Goal: Task Accomplishment & Management: Manage account settings

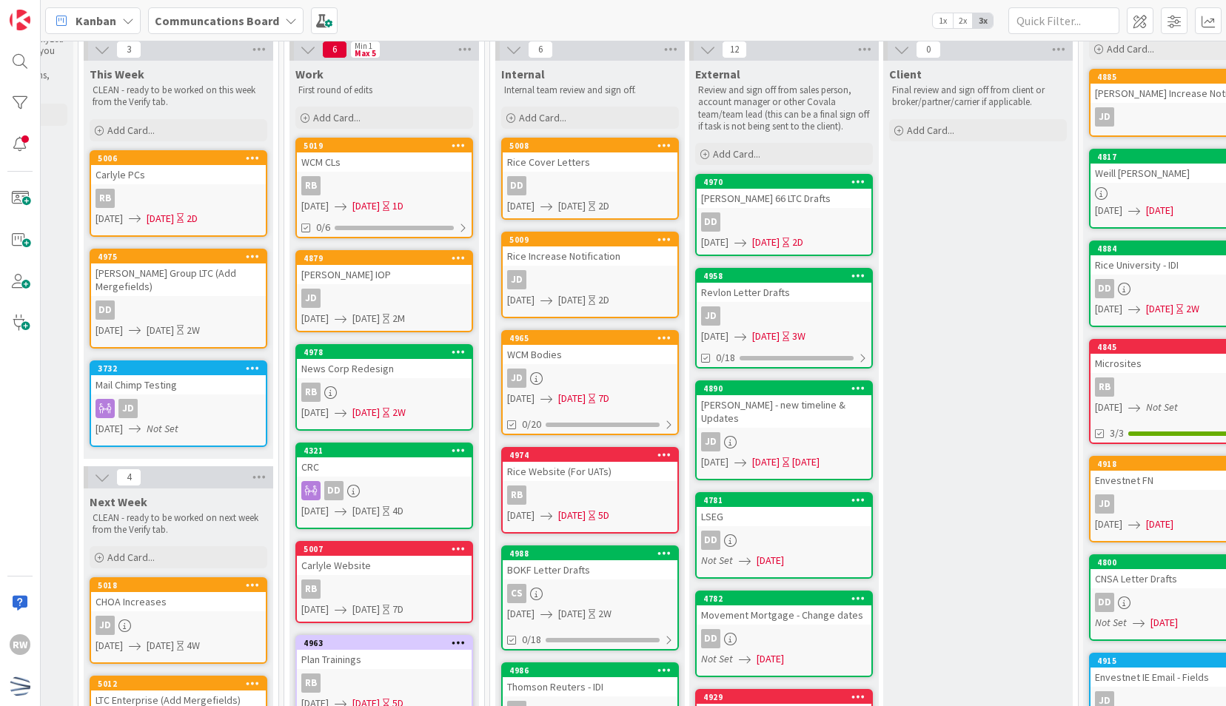
scroll to position [57, 321]
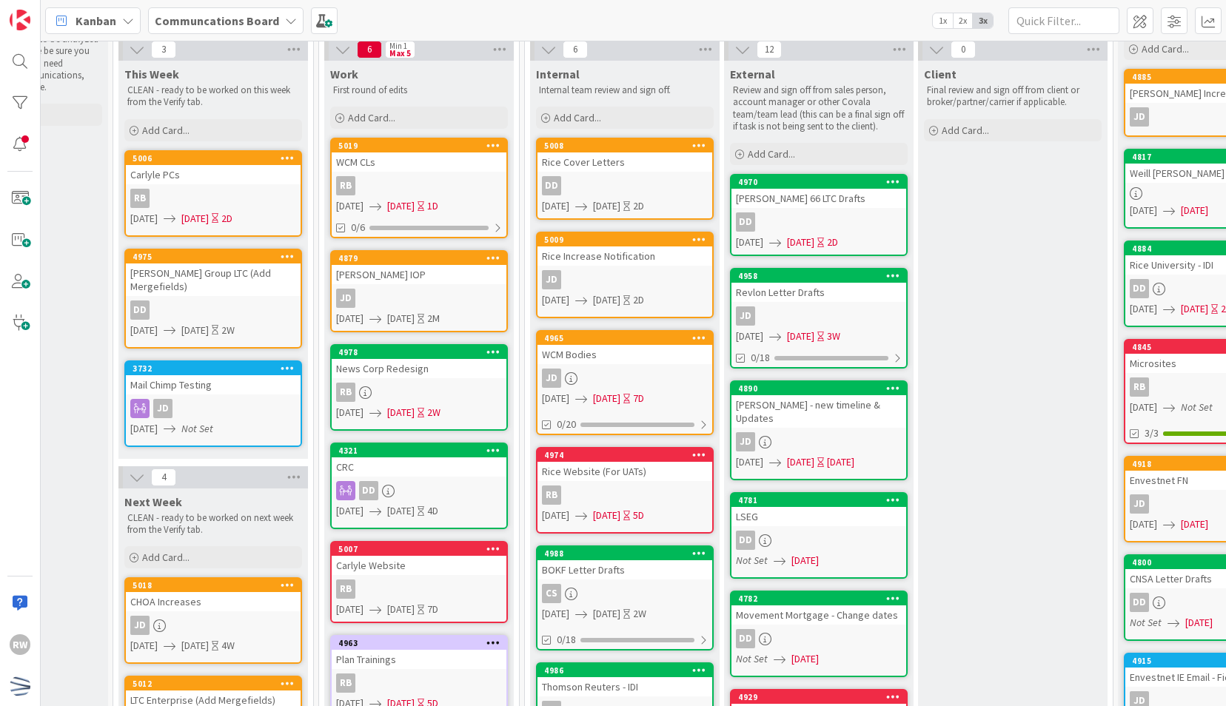
click at [439, 562] on div "Carlyle Website" at bounding box center [419, 565] width 175 height 19
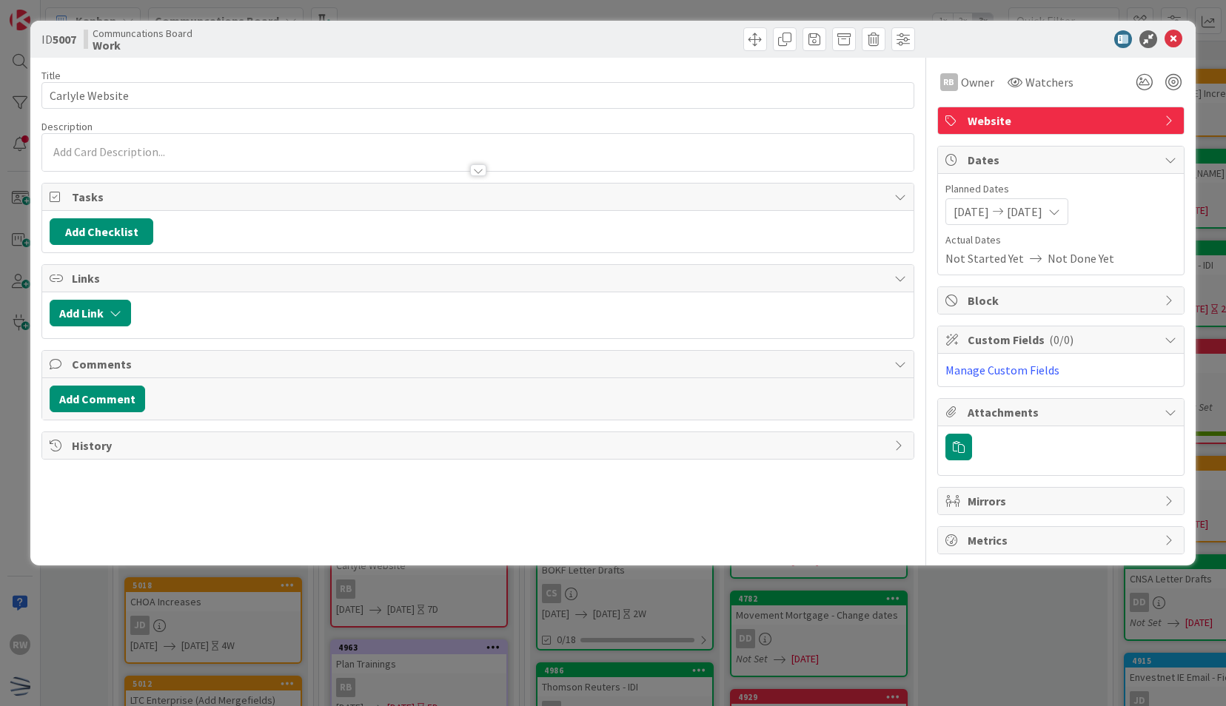
click at [1042, 206] on span "[DATE]" at bounding box center [1025, 212] width 36 height 18
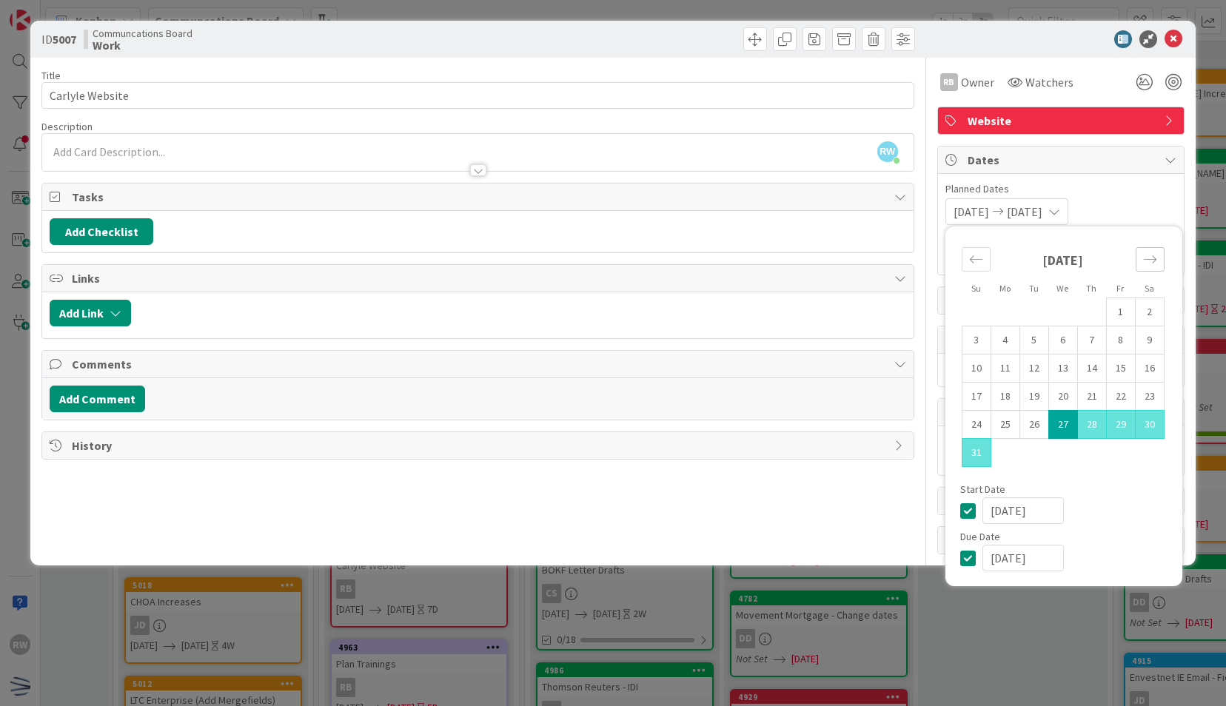
click at [1149, 262] on icon "Move forward to switch to the next month." at bounding box center [1150, 259] width 14 height 14
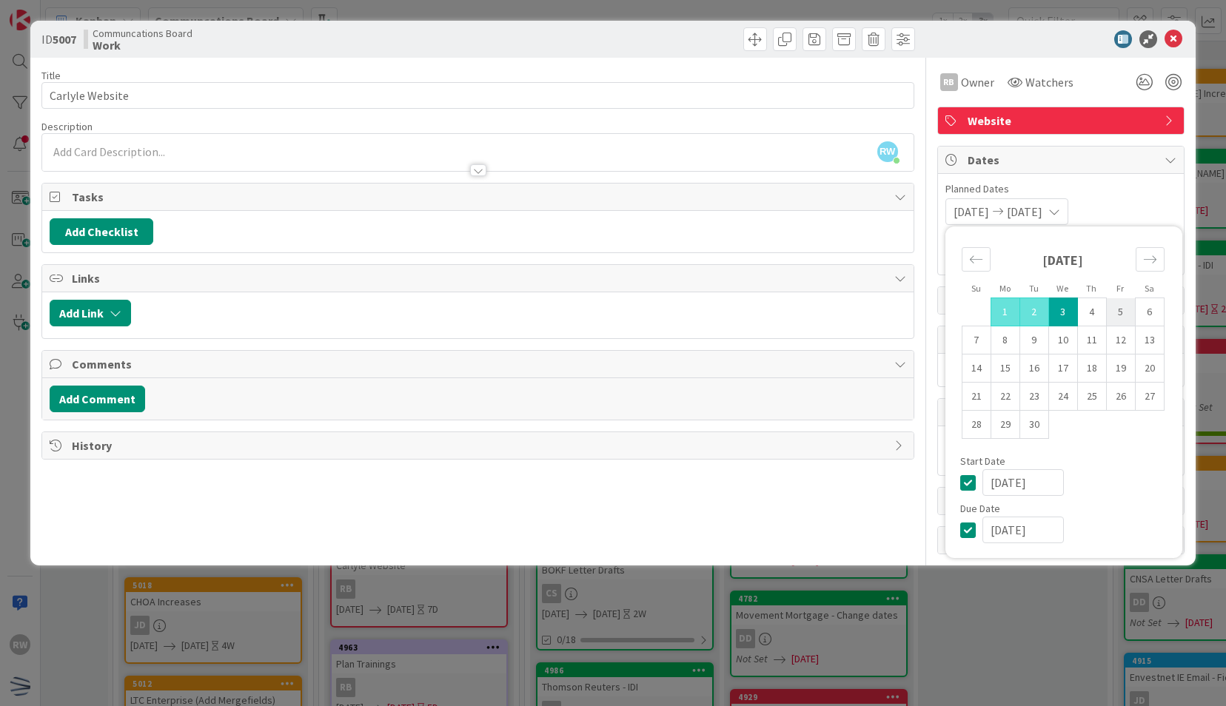
click at [1115, 309] on td "5" at bounding box center [1120, 312] width 29 height 28
type input "[DATE]"
click at [971, 259] on icon "Move backward to switch to the previous month." at bounding box center [976, 259] width 14 height 14
click at [1178, 33] on icon at bounding box center [1173, 39] width 18 height 18
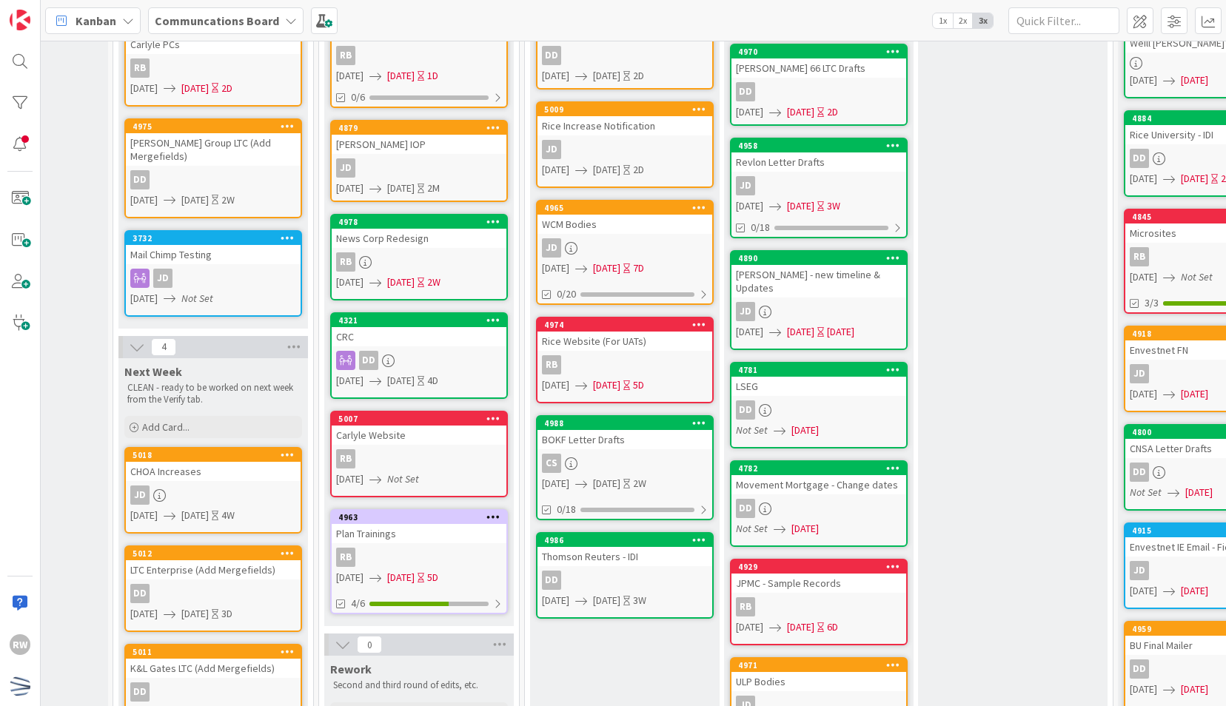
scroll to position [192, 321]
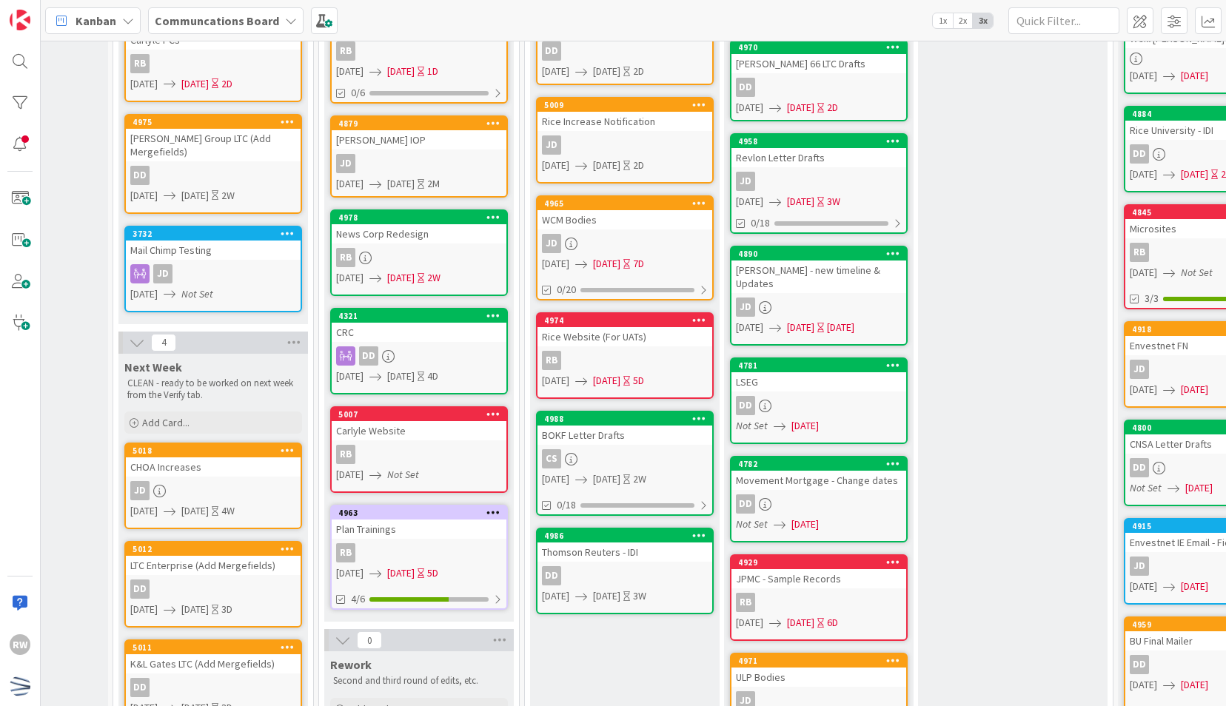
click at [385, 466] on link "5007 Carlyle Website RB [DATE] Not Set" at bounding box center [419, 449] width 178 height 87
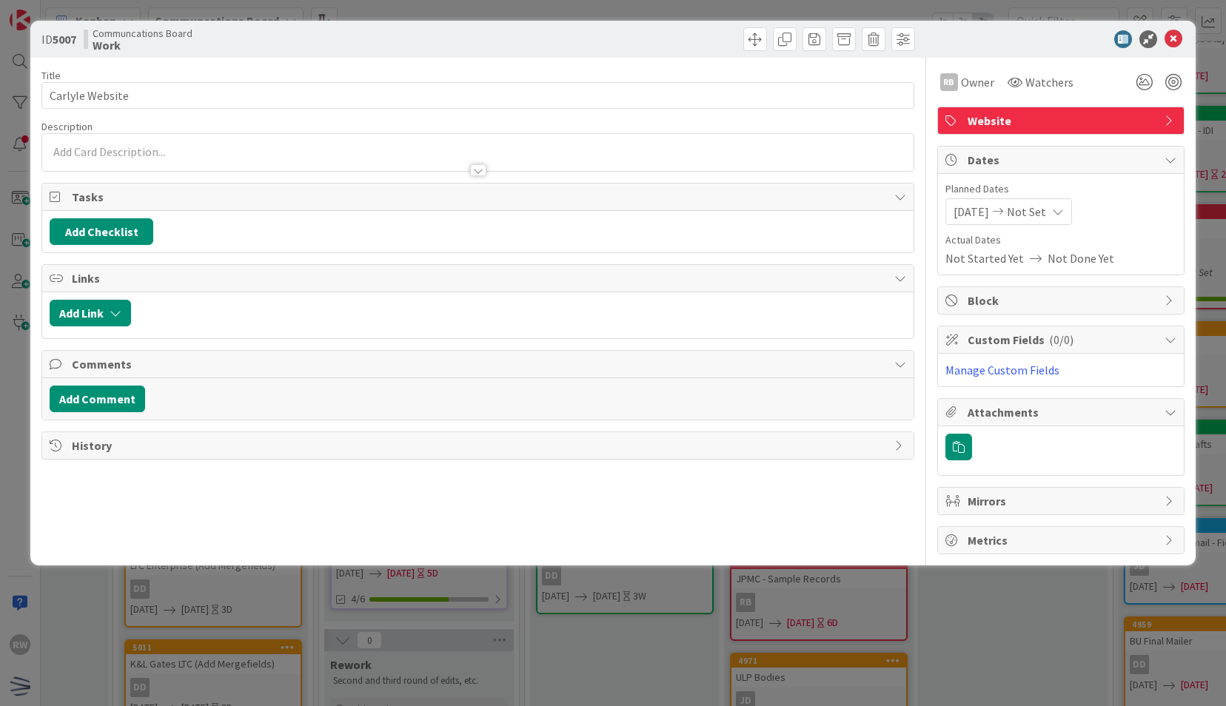
click at [972, 206] on span "[DATE]" at bounding box center [971, 212] width 36 height 18
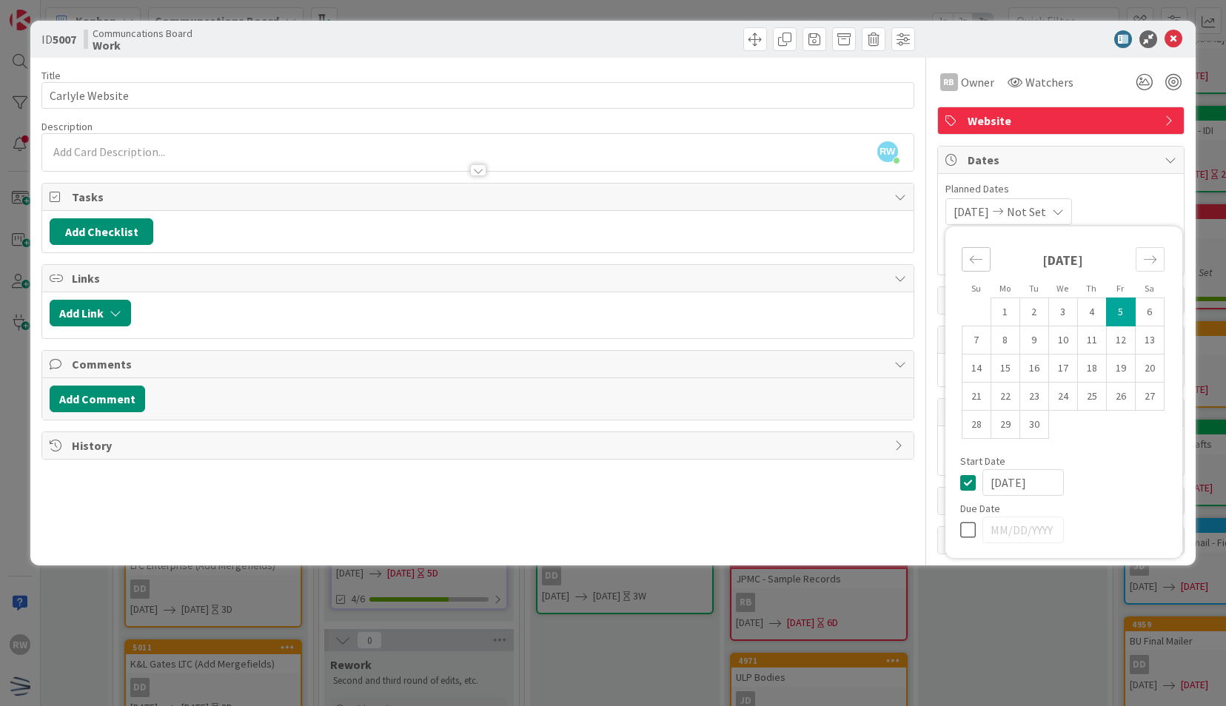
click at [977, 262] on icon "Move backward to switch to the previous month." at bounding box center [976, 259] width 14 height 14
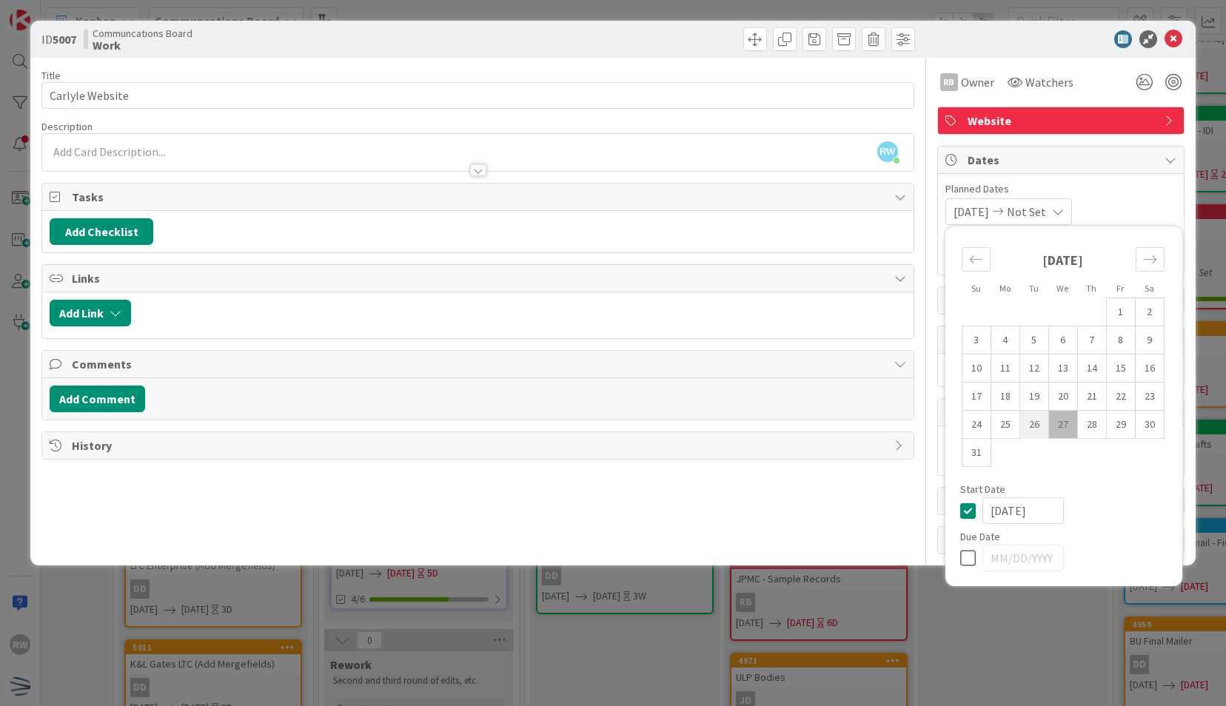
click at [1035, 427] on td "26" at bounding box center [1033, 425] width 29 height 28
type input "[DATE]"
click at [1146, 263] on icon "Move forward to switch to the next month." at bounding box center [1150, 259] width 14 height 14
click at [1120, 308] on td "5" at bounding box center [1120, 312] width 29 height 28
type input "[DATE]"
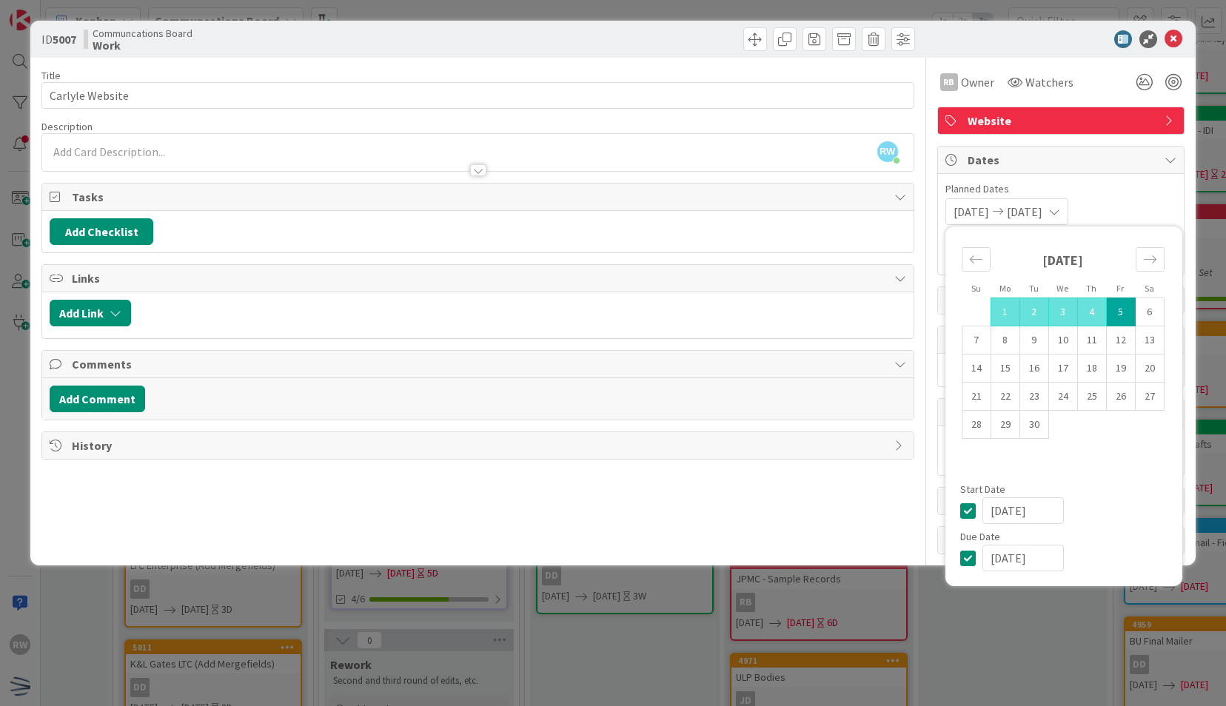
click at [1025, 42] on div at bounding box center [1053, 39] width 262 height 18
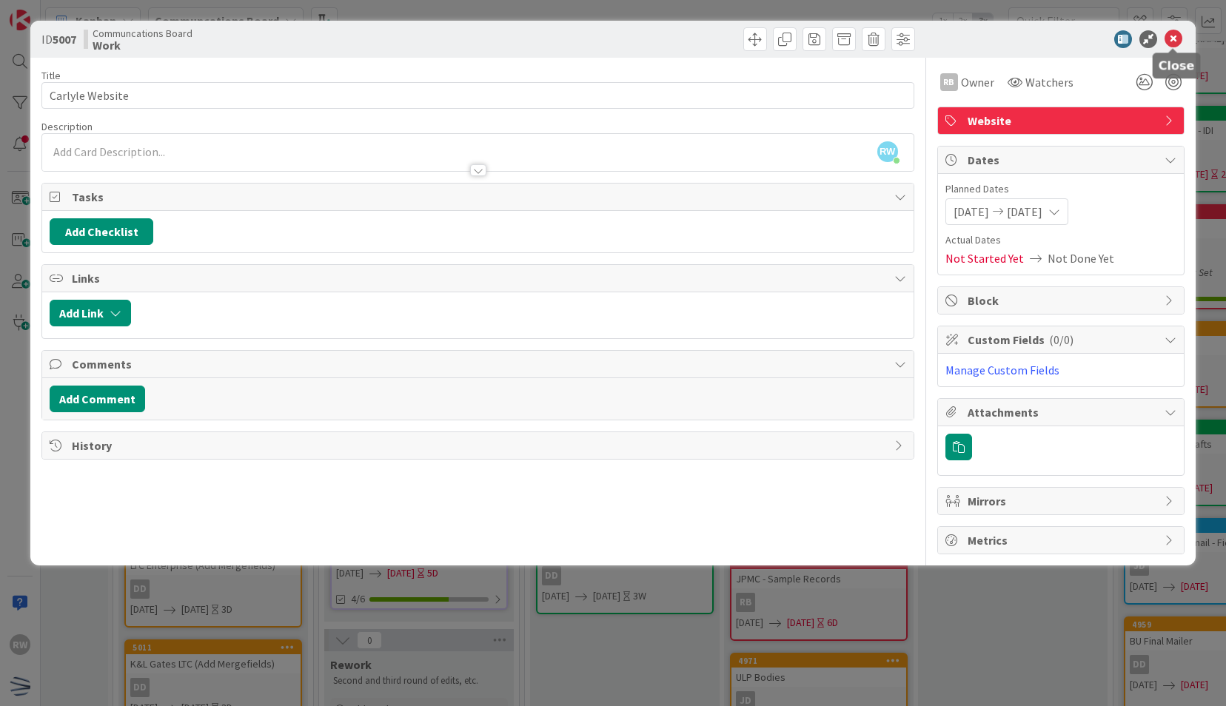
click at [1172, 30] on icon at bounding box center [1173, 39] width 18 height 18
